Goal: Task Accomplishment & Management: Use online tool/utility

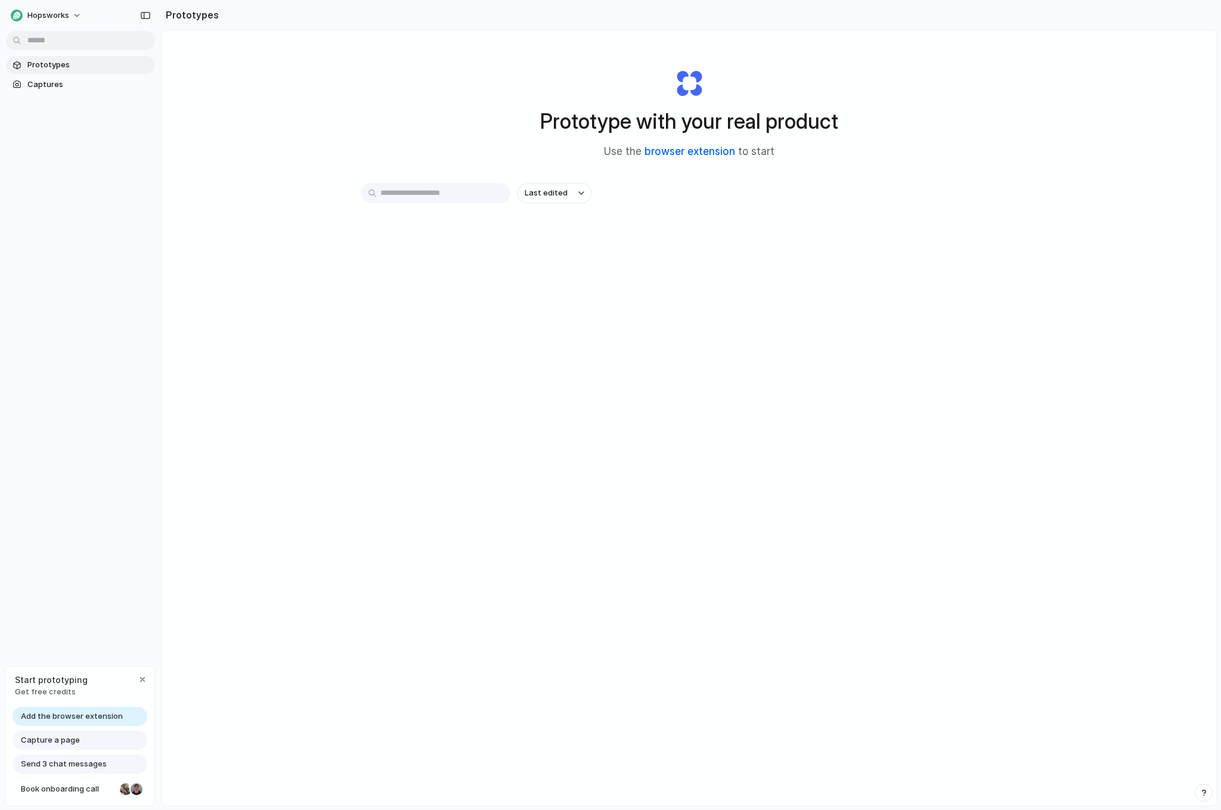
click at [696, 148] on link "browser extension" at bounding box center [690, 152] width 91 height 12
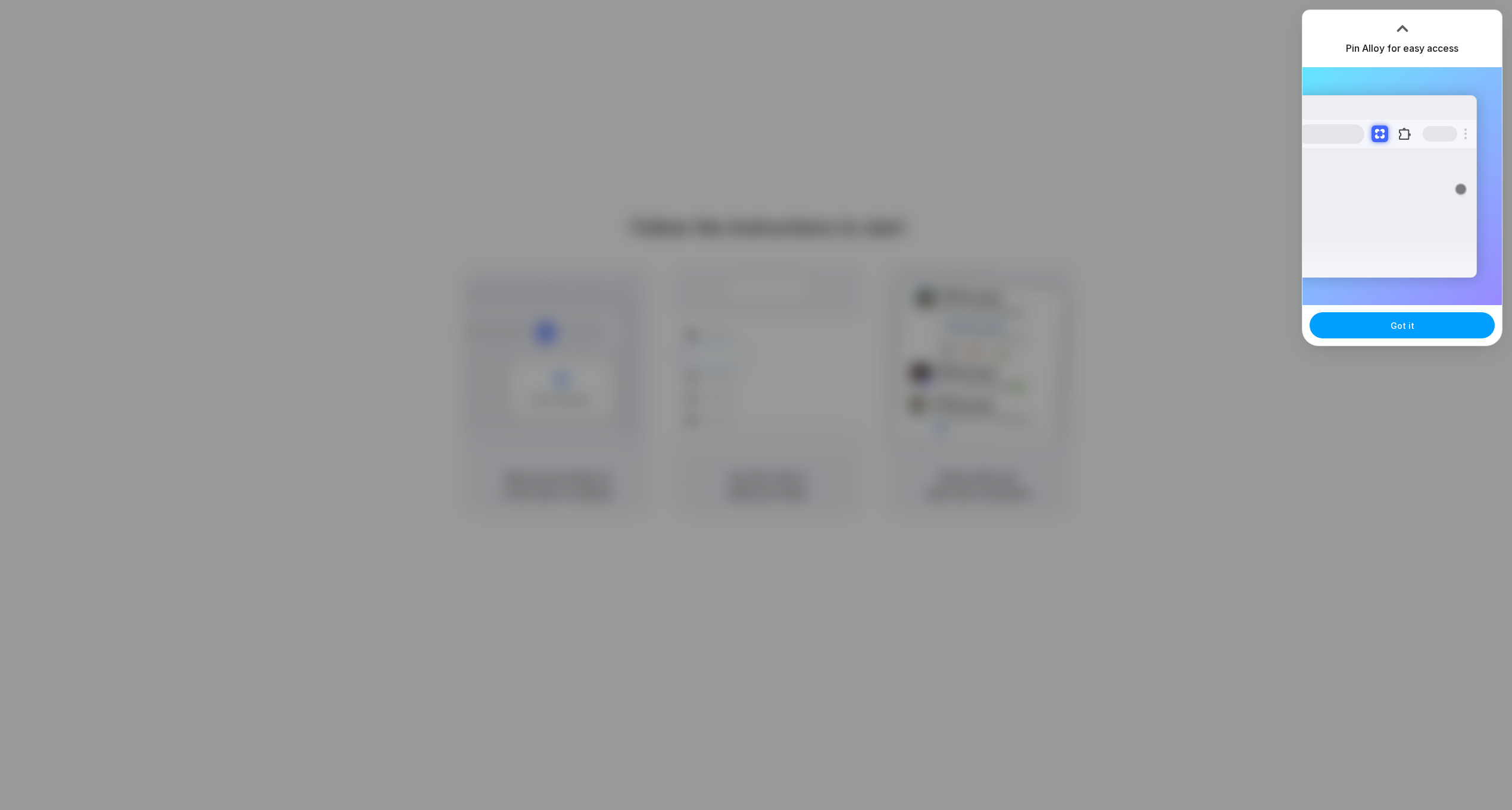
click at [1433, 326] on button "Got it" at bounding box center [1401, 325] width 185 height 26
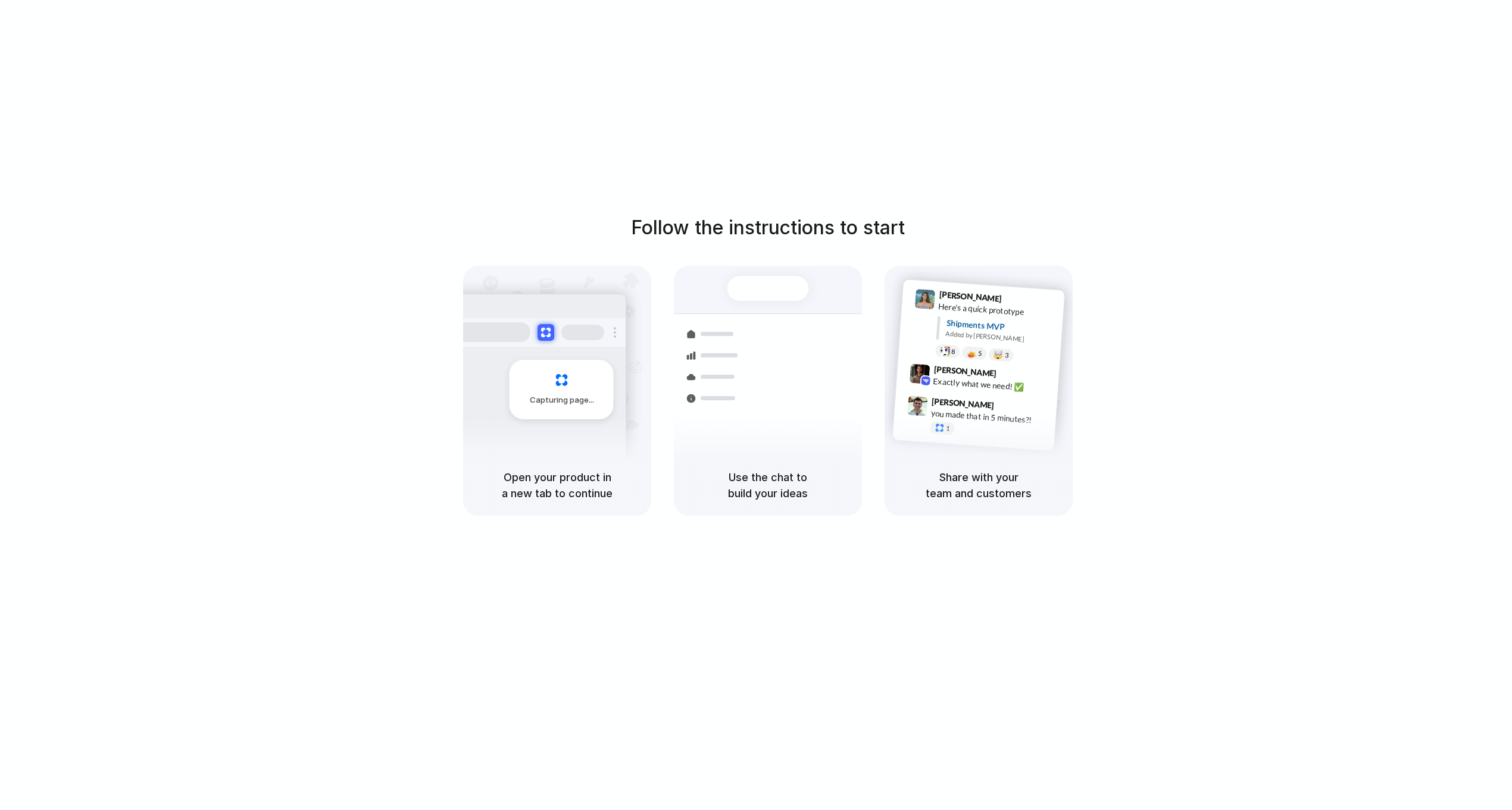
click at [756, 405] on div at bounding box center [756, 405] width 0 height 0
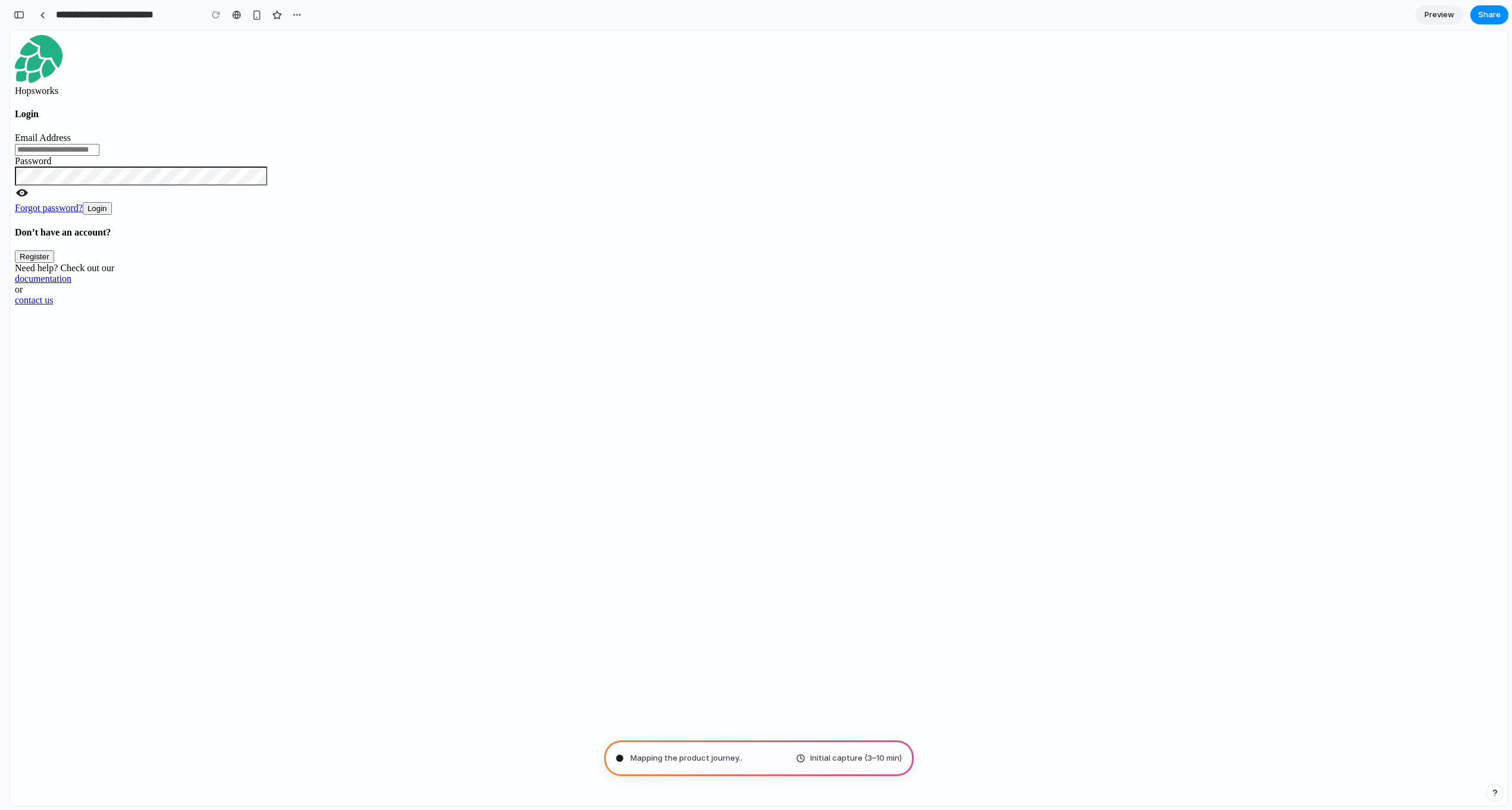
type input "**********"
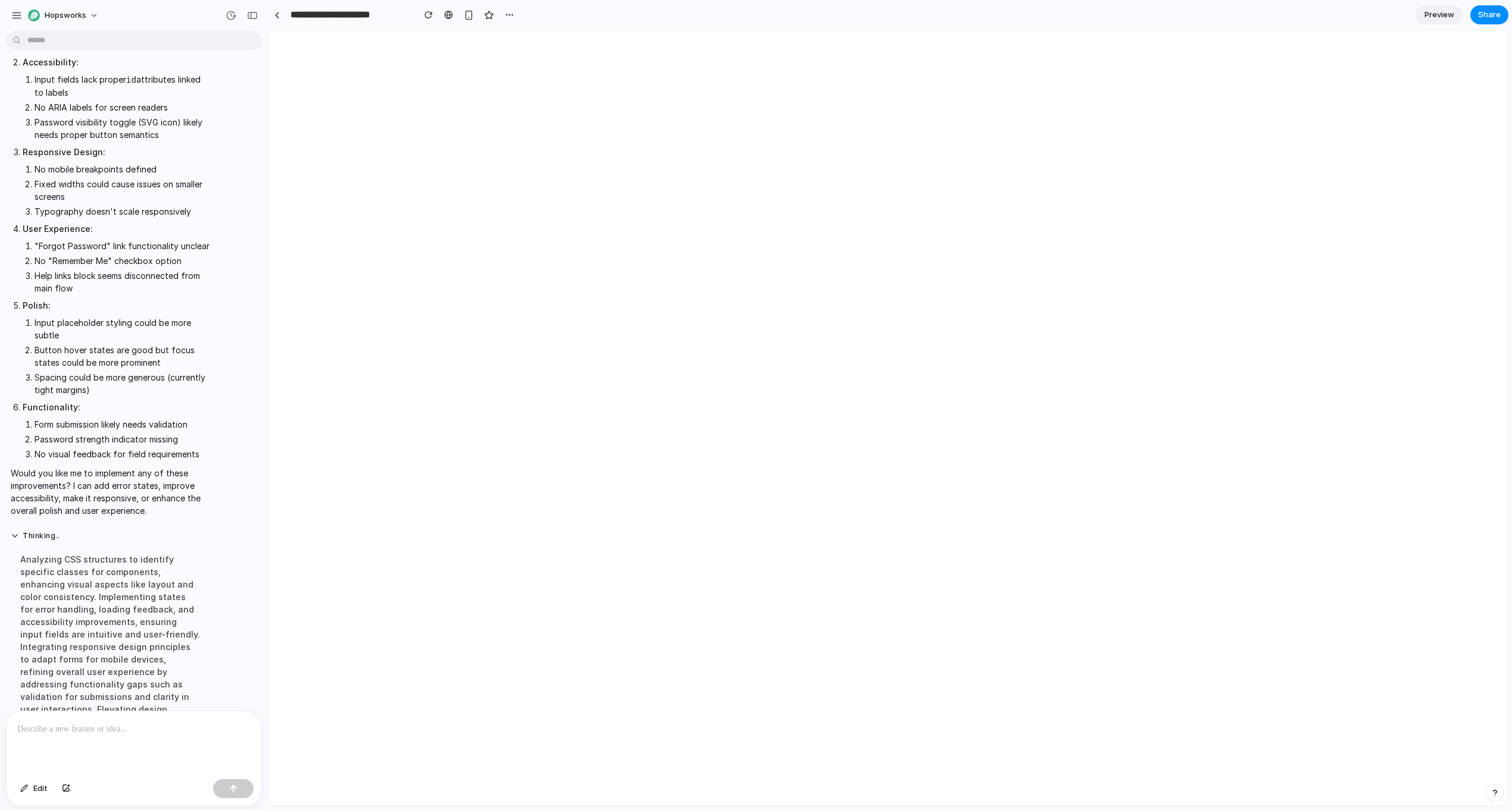
scroll to position [340, 0]
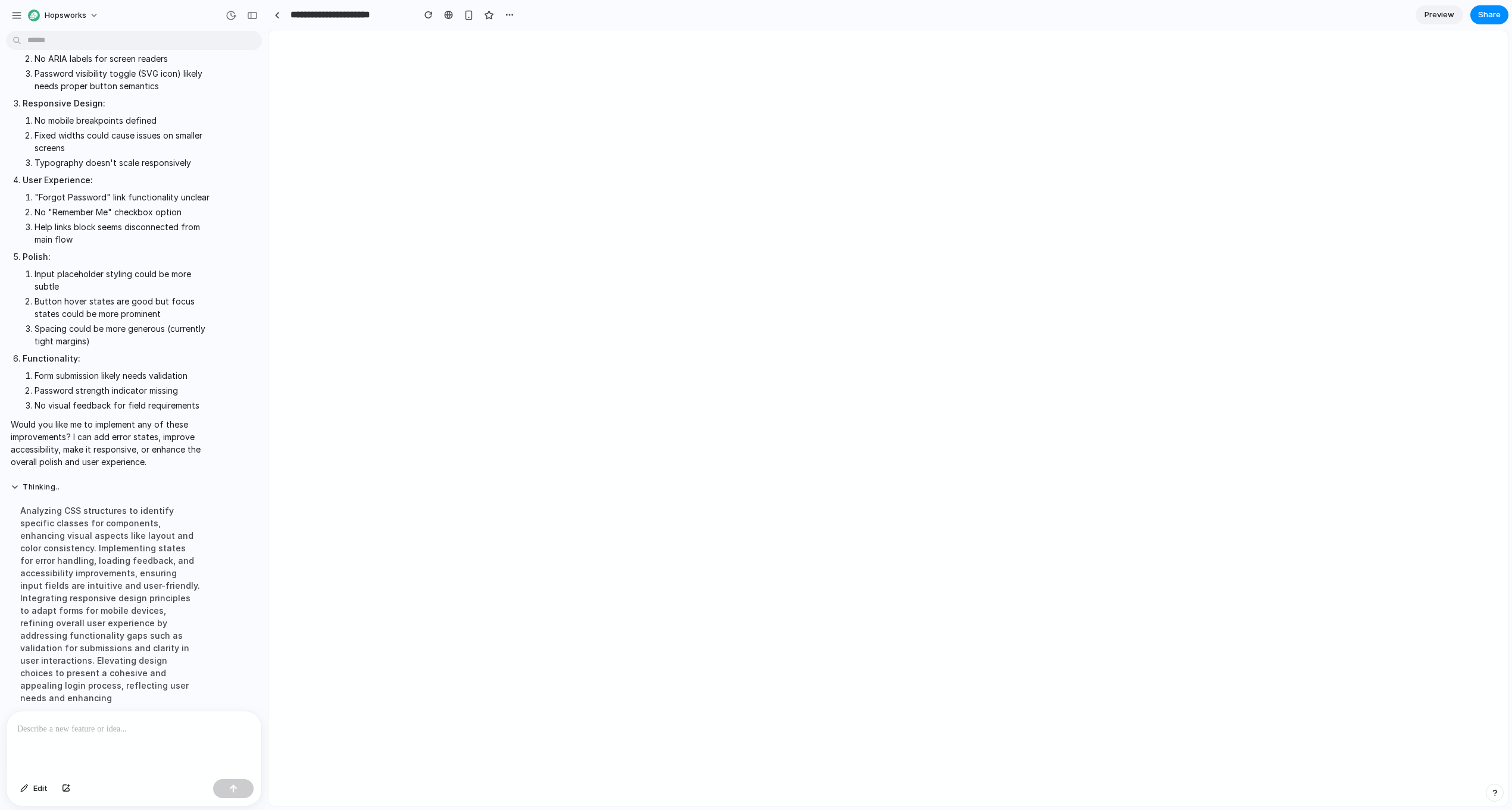
click at [79, 736] on div at bounding box center [134, 742] width 254 height 63
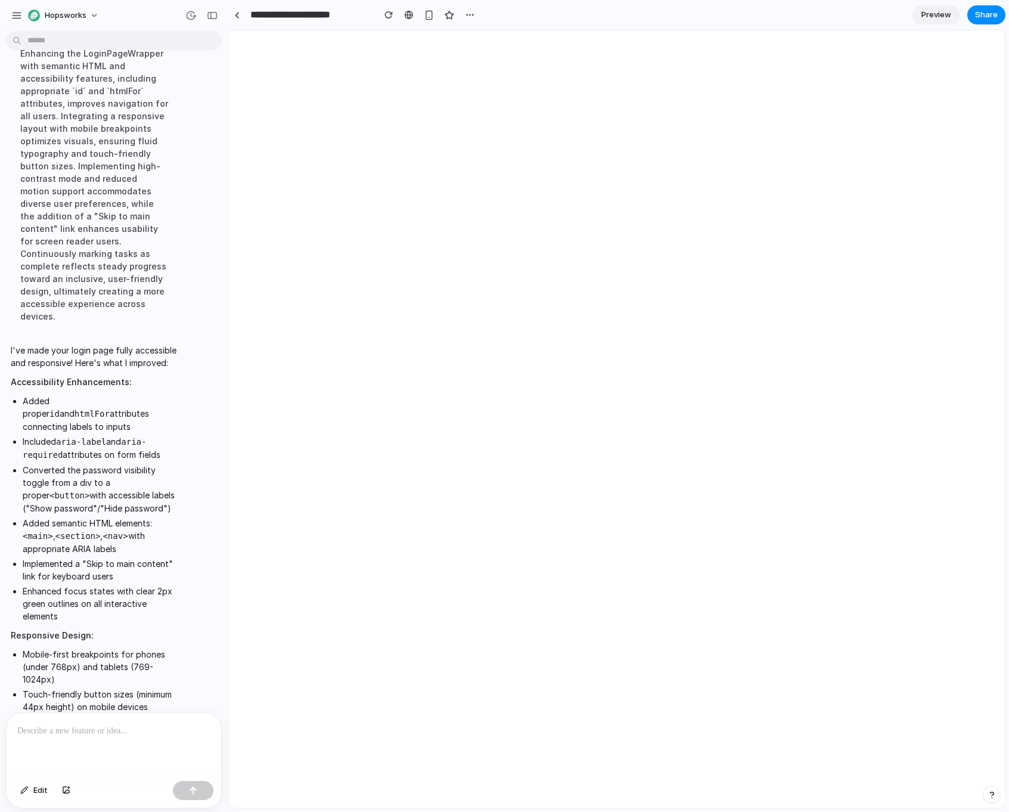
scroll to position [882, 0]
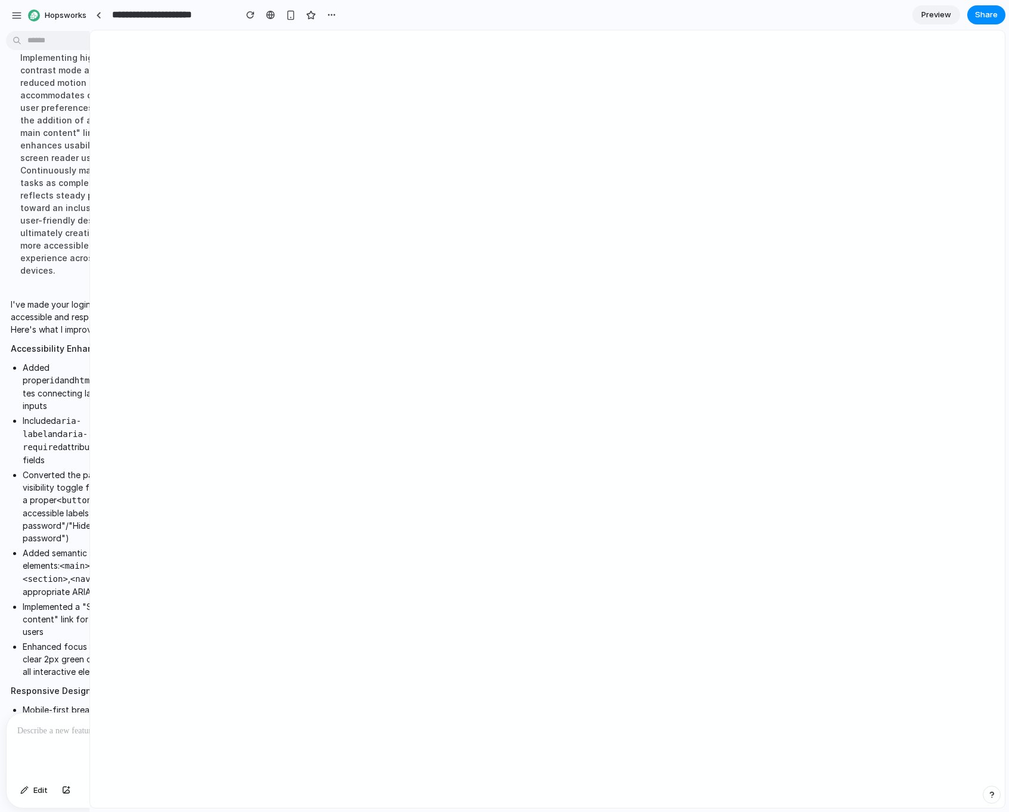
drag, startPoint x: 265, startPoint y: 301, endPoint x: 79, endPoint y: 253, distance: 192.6
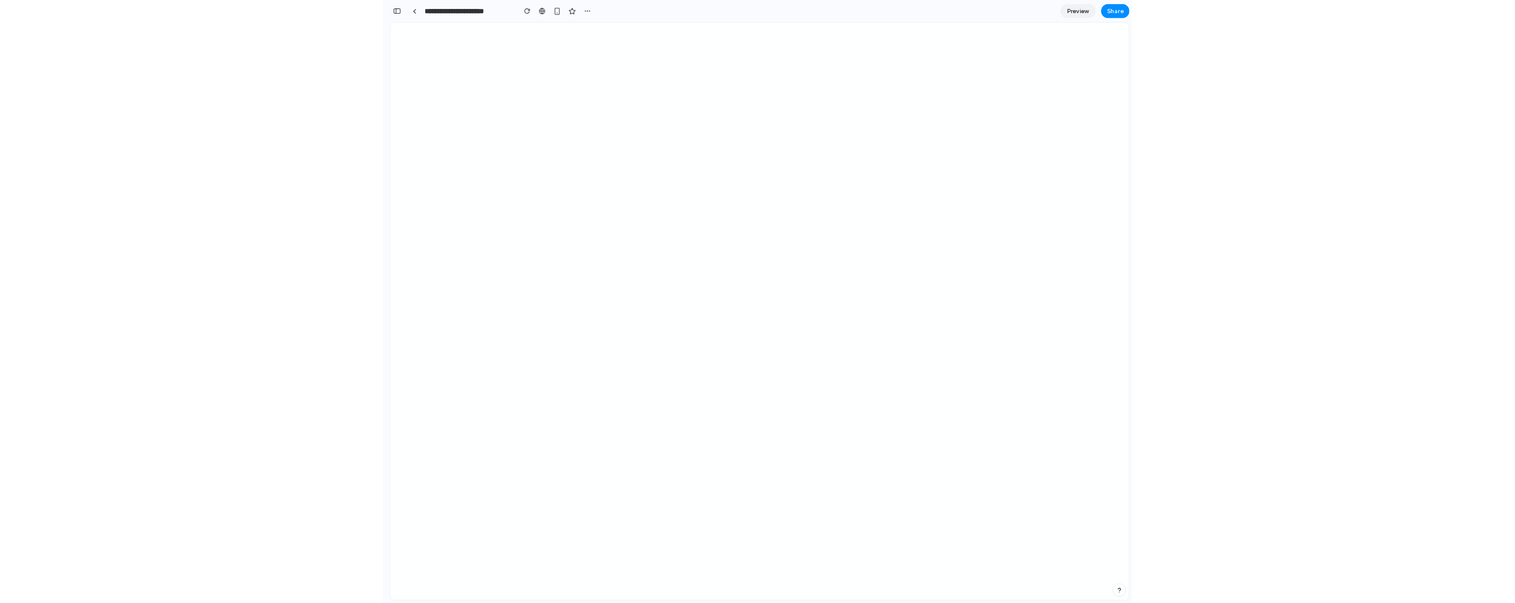
scroll to position [1830, 0]
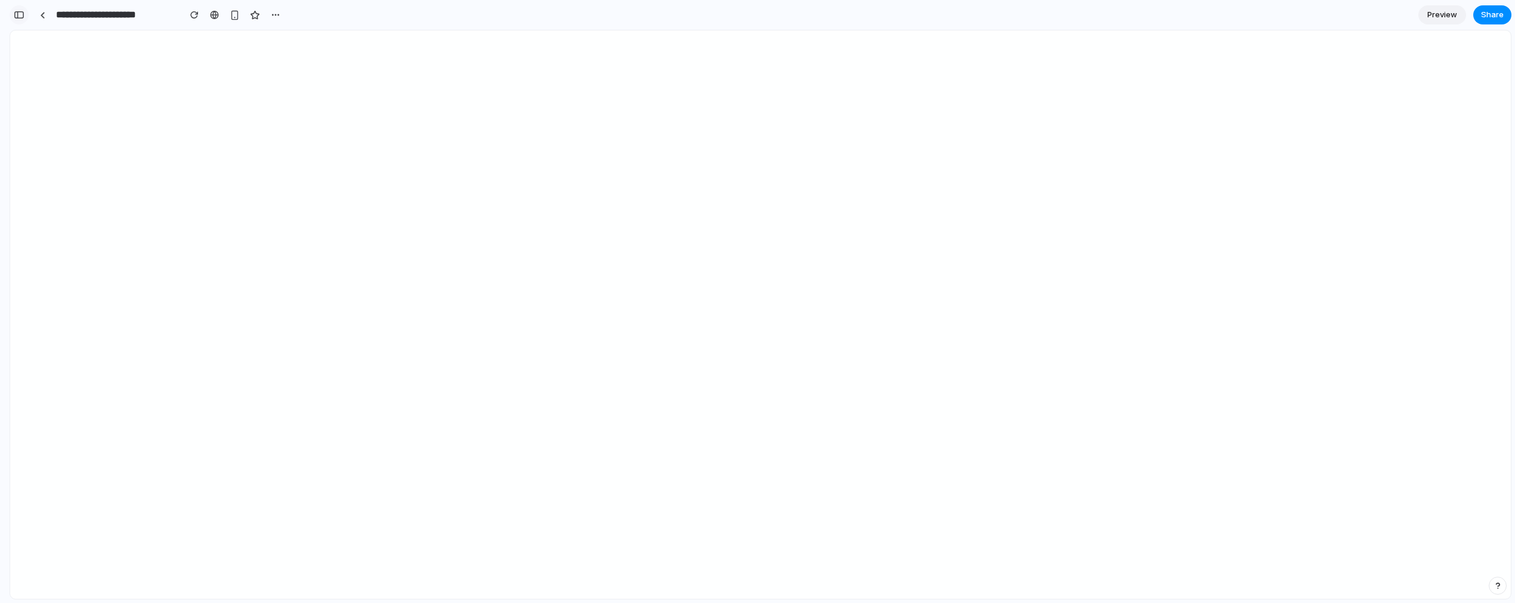
click at [21, 16] on div "button" at bounding box center [19, 15] width 11 height 8
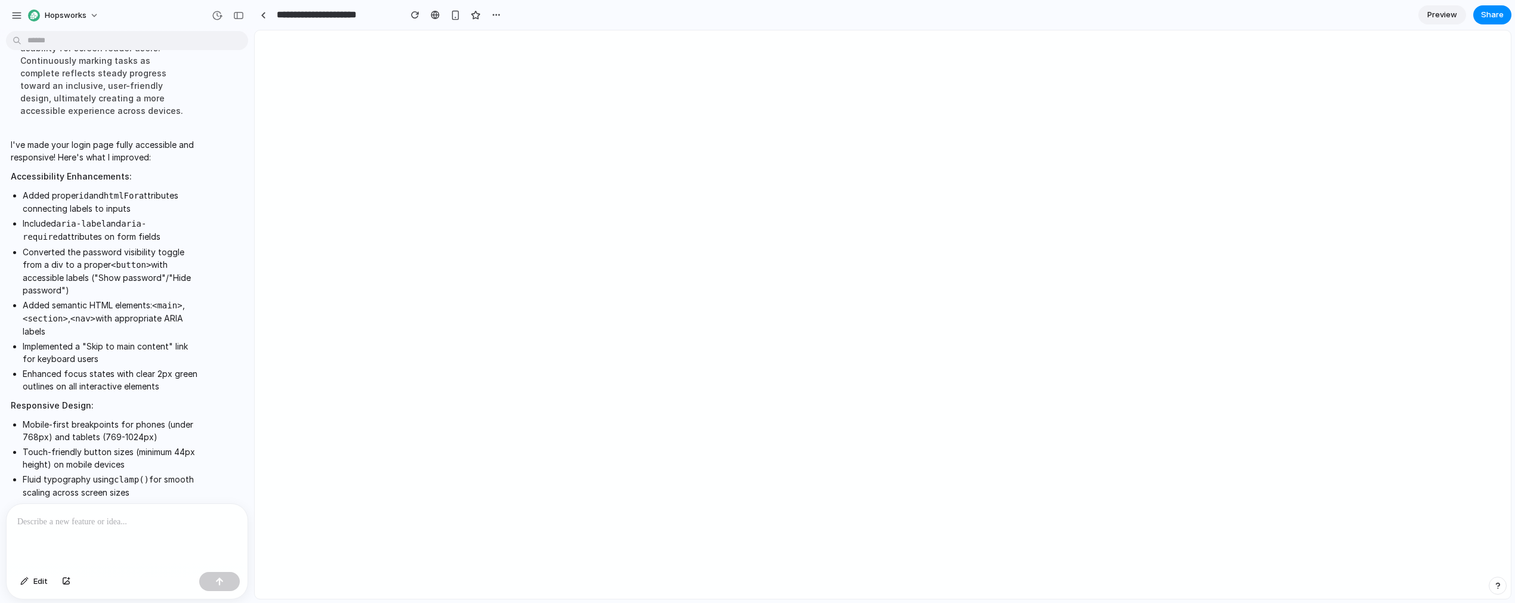
scroll to position [975, 0]
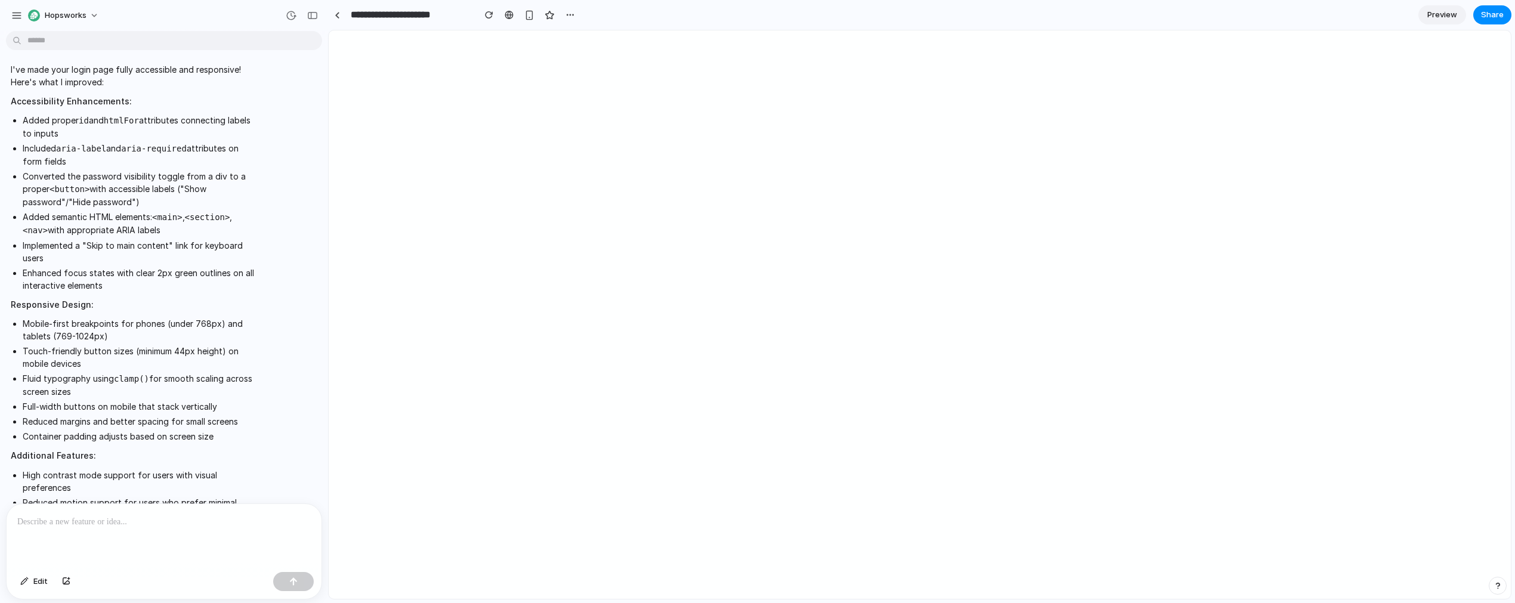
drag, startPoint x: 266, startPoint y: 166, endPoint x: 516, endPoint y: 177, distance: 250.7
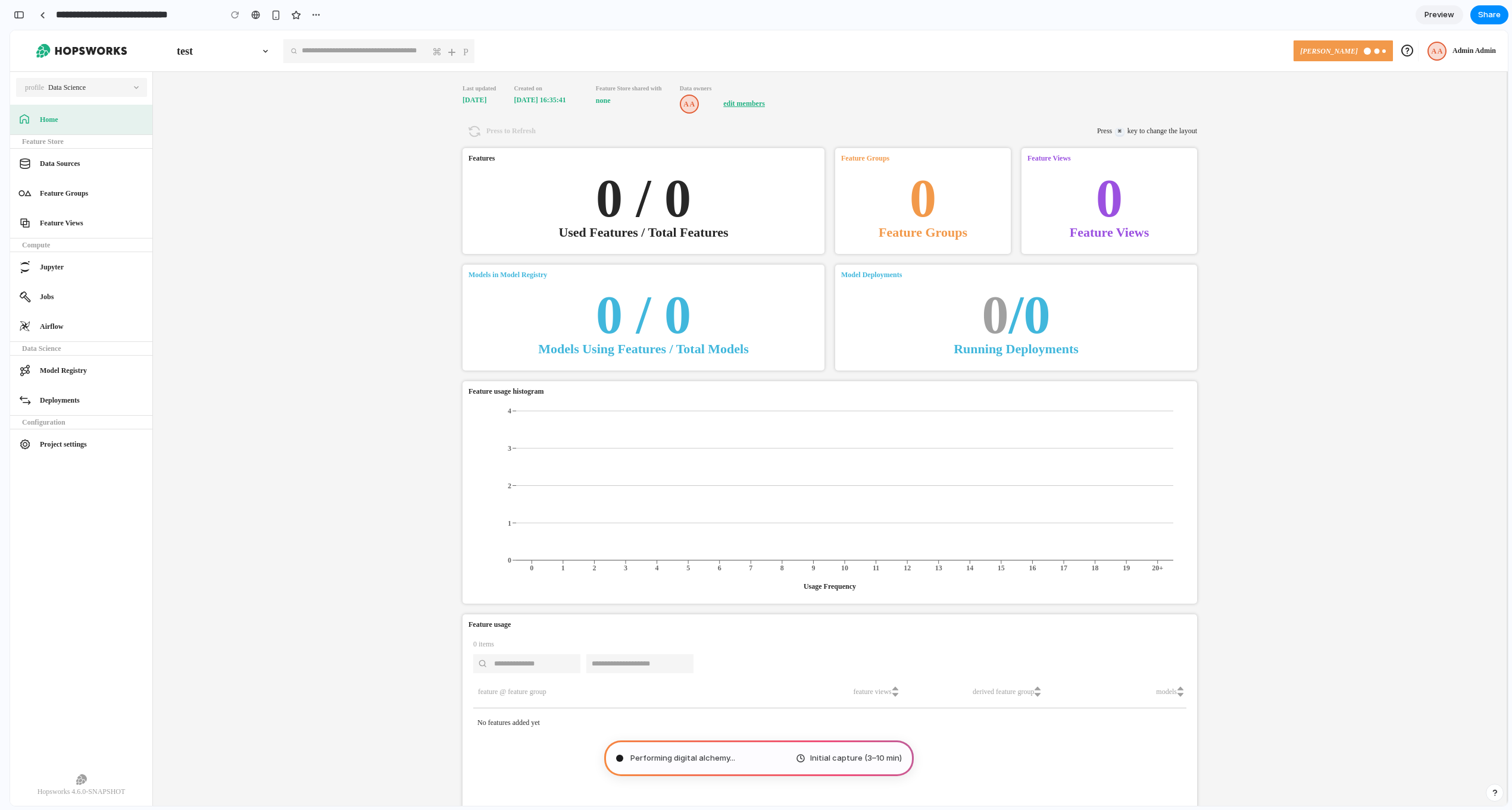
type input "**********"
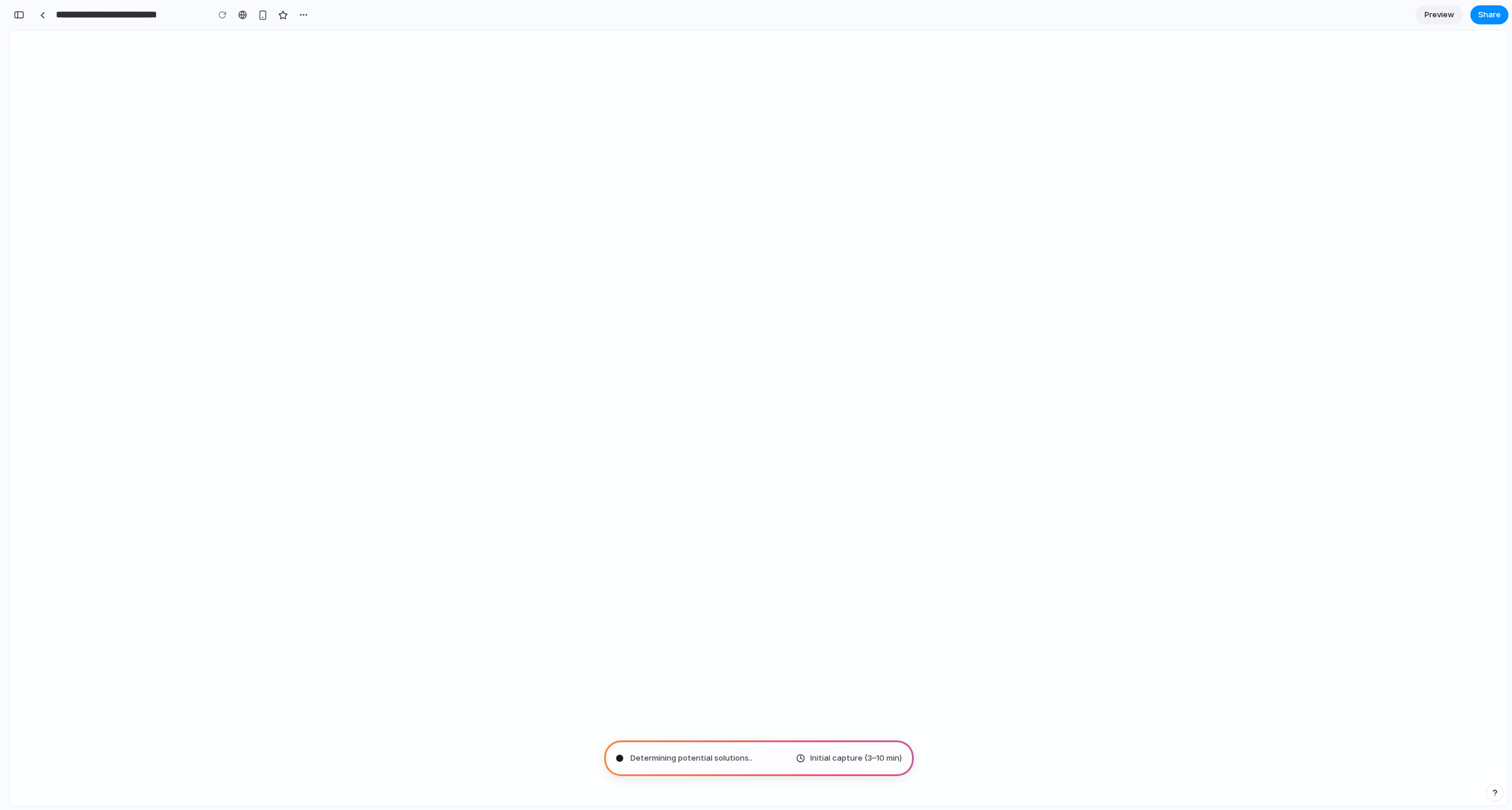
scroll to position [456, 0]
